Goal: Information Seeking & Learning: Learn about a topic

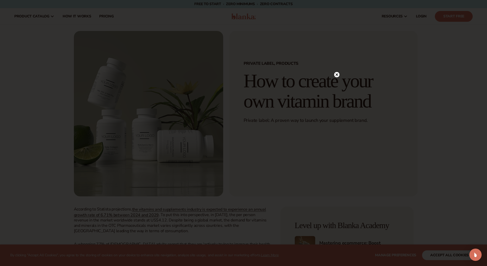
click at [338, 75] on circle at bounding box center [336, 74] width 5 height 5
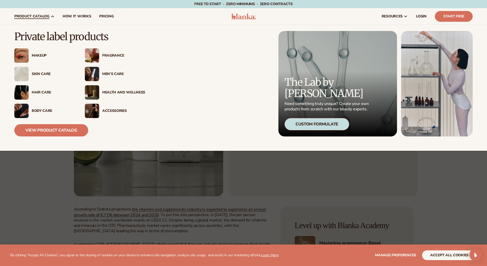
click at [36, 55] on div "Makeup" at bounding box center [53, 55] width 43 height 4
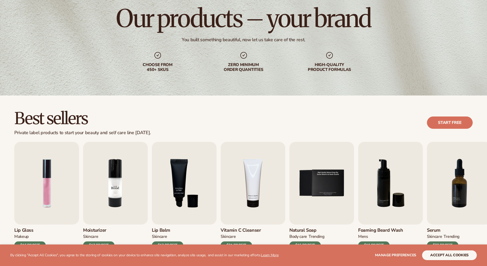
scroll to position [136, 0]
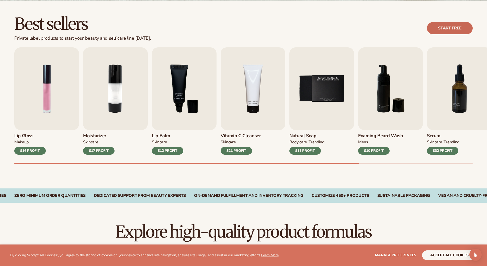
click at [445, 28] on link "Start free" at bounding box center [450, 28] width 46 height 12
click at [79, 22] on h2 "Best sellers" at bounding box center [82, 23] width 137 height 17
drag, startPoint x: 342, startPoint y: 162, endPoint x: 452, endPoint y: 163, distance: 110.5
click at [452, 163] on div "Lip Gloss MAKEUP $16 PROFIT Moisturizer SKINCARE $17 PROFIT SKINCARE mens" at bounding box center [250, 105] width 473 height 116
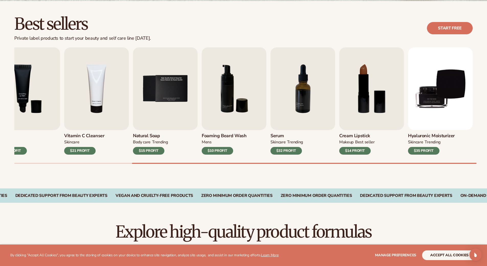
click at [465, 163] on div at bounding box center [243, 163] width 459 height 1
click at [470, 163] on div at bounding box center [304, 163] width 345 height 1
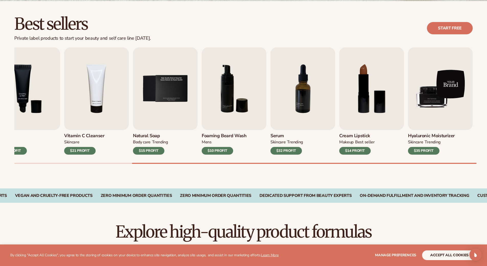
click at [434, 100] on img "9 / 9" at bounding box center [440, 88] width 65 height 83
click at [453, 102] on img "9 / 9" at bounding box center [440, 88] width 65 height 83
click at [423, 121] on img "9 / 9" at bounding box center [440, 88] width 65 height 83
click at [427, 101] on img "9 / 9" at bounding box center [440, 88] width 65 height 83
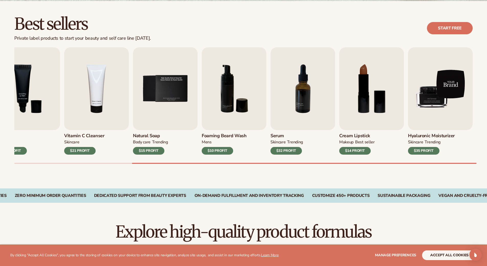
click at [427, 101] on img "9 / 9" at bounding box center [440, 88] width 65 height 83
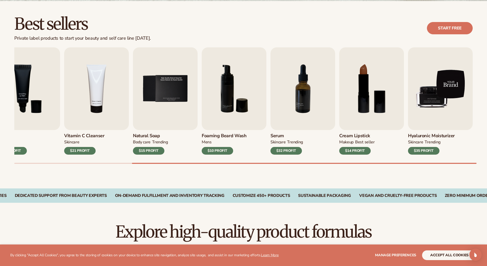
click at [427, 101] on img "9 / 9" at bounding box center [440, 88] width 65 height 83
click at [428, 84] on img "9 / 9" at bounding box center [440, 88] width 65 height 83
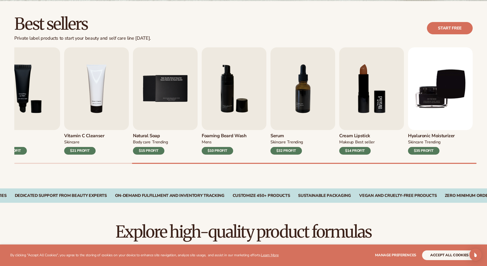
click at [386, 79] on img "8 / 9" at bounding box center [372, 88] width 65 height 83
click at [325, 79] on img "7 / 9" at bounding box center [303, 88] width 65 height 83
click at [260, 81] on img "6 / 9" at bounding box center [234, 88] width 65 height 83
click at [218, 85] on img "6 / 9" at bounding box center [234, 88] width 65 height 83
click at [222, 156] on div "Lip Gloss MAKEUP $16 PROFIT Moisturizer SKINCARE $17 PROFIT SKINCARE mens" at bounding box center [250, 105] width 473 height 116
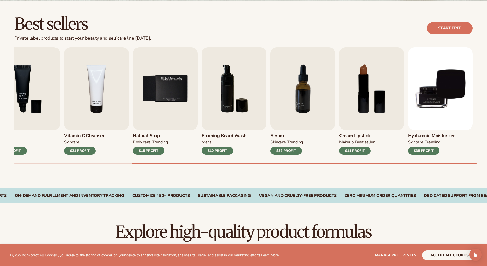
click at [221, 152] on div "$10 PROFIT" at bounding box center [217, 151] width 31 height 8
click at [424, 137] on h3 "Hyaluronic moisturizer" at bounding box center [431, 136] width 47 height 6
click at [426, 135] on h3 "Hyaluronic moisturizer" at bounding box center [431, 136] width 47 height 6
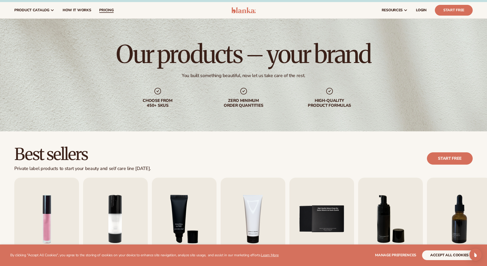
scroll to position [0, 0]
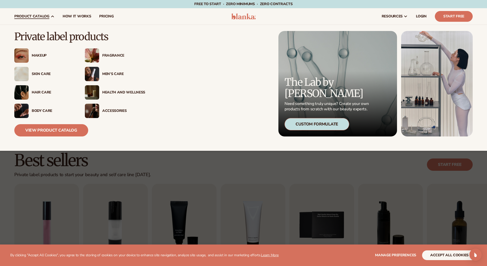
click at [36, 15] on span "product catalog" at bounding box center [31, 16] width 35 height 4
click at [110, 54] on div "Fragrance" at bounding box center [123, 55] width 43 height 4
click at [39, 14] on span "product catalog" at bounding box center [31, 16] width 35 height 4
click at [116, 110] on div "Accessories" at bounding box center [123, 111] width 43 height 4
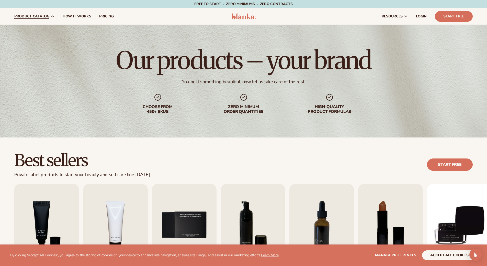
click at [49, 13] on link "product catalog" at bounding box center [34, 16] width 48 height 16
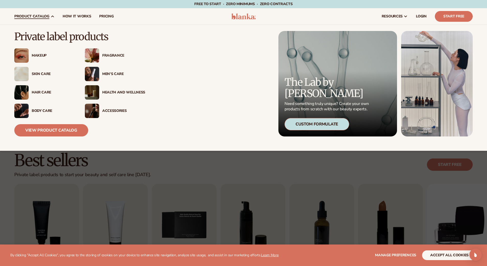
click at [118, 93] on div "Health And Wellness" at bounding box center [123, 92] width 43 height 4
click at [37, 75] on div "Skin Care" at bounding box center [53, 74] width 43 height 4
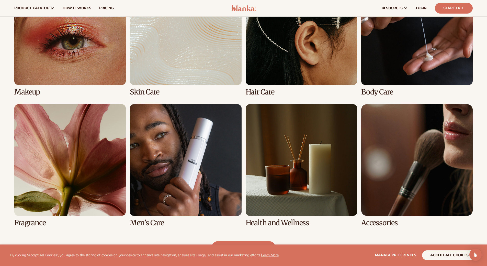
scroll to position [375, 0]
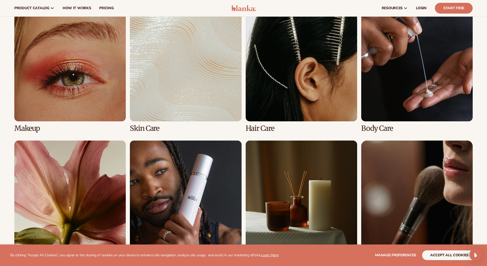
click at [56, 98] on link "1 / 8" at bounding box center [70, 71] width 112 height 123
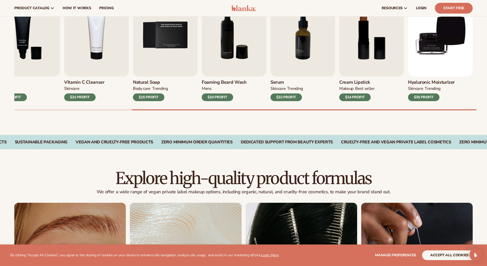
scroll to position [151, 0]
